Goal: Information Seeking & Learning: Learn about a topic

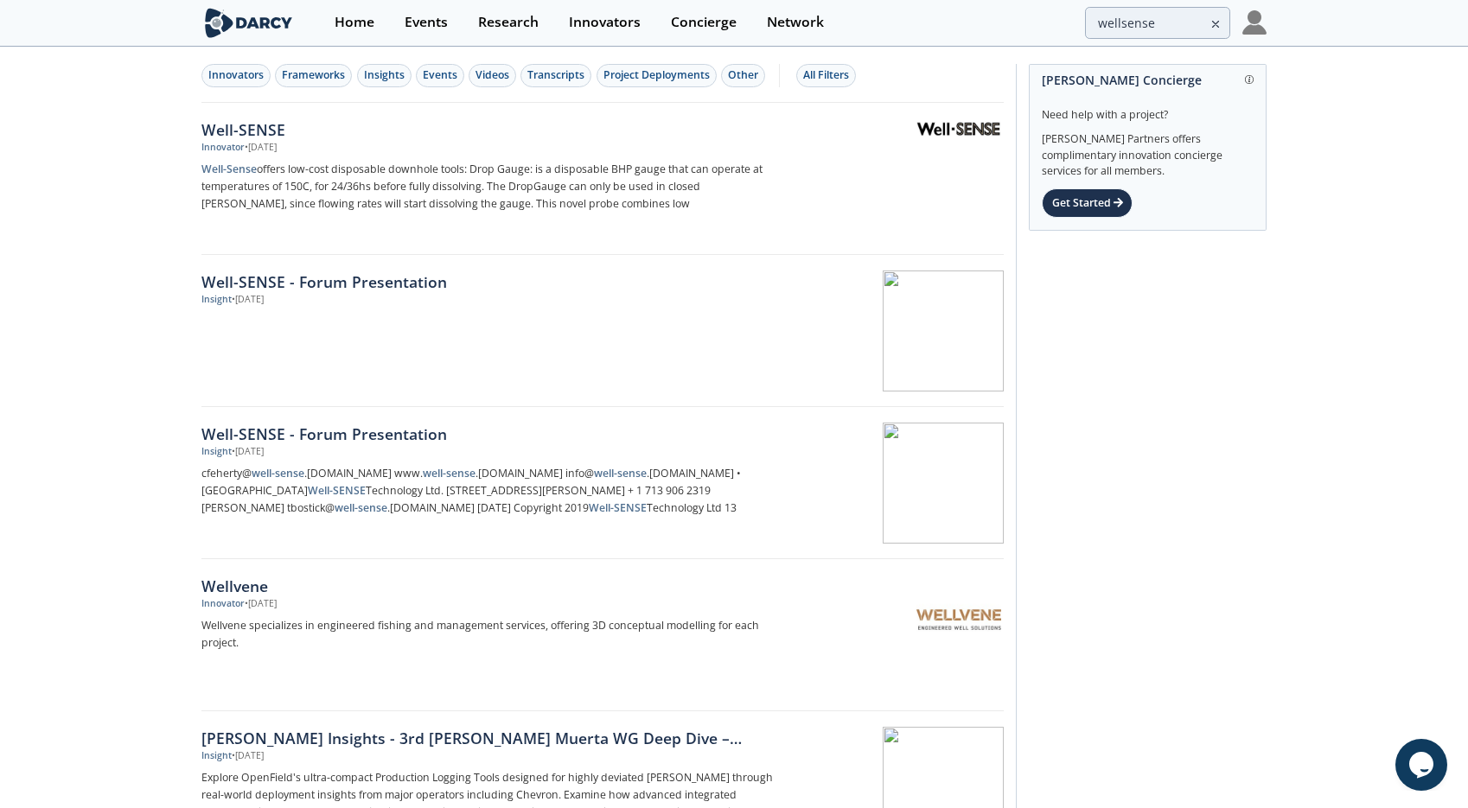
click at [265, 128] on div "Well-SENSE" at bounding box center [487, 129] width 572 height 22
